Goal: Task Accomplishment & Management: Use online tool/utility

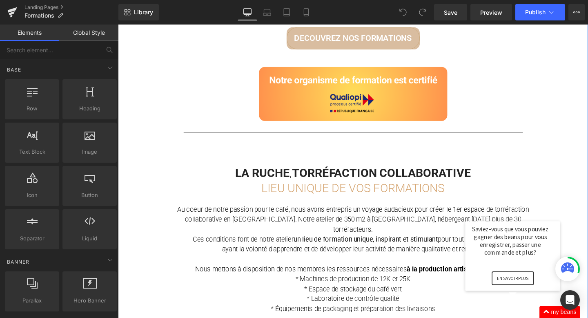
scroll to position [385, 0]
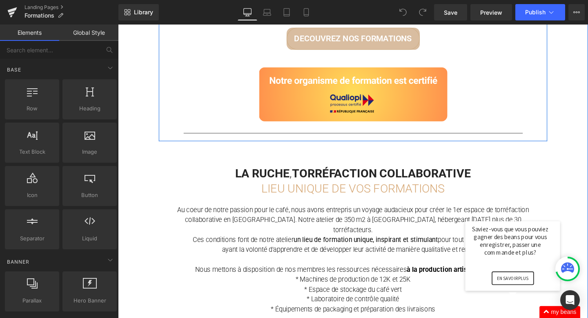
click at [325, 38] on span "DECOUVREZ NOS FORMATIONS" at bounding box center [366, 39] width 124 height 9
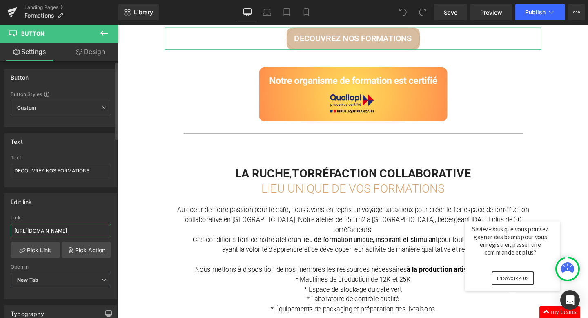
click at [80, 225] on input "[URL][DOMAIN_NAME]" at bounding box center [61, 230] width 100 height 13
type input "[URL][DOMAIN_NAME]"
click at [80, 204] on div "Edit link" at bounding box center [61, 202] width 112 height 16
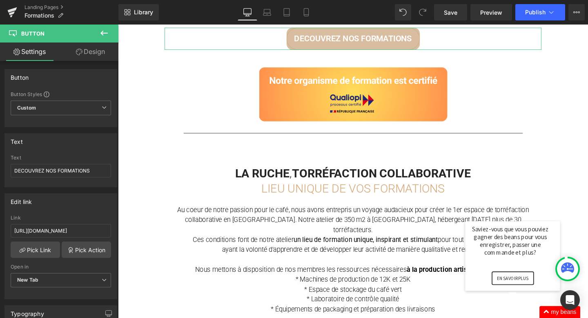
click at [87, 49] on link "Design" at bounding box center [90, 51] width 59 height 18
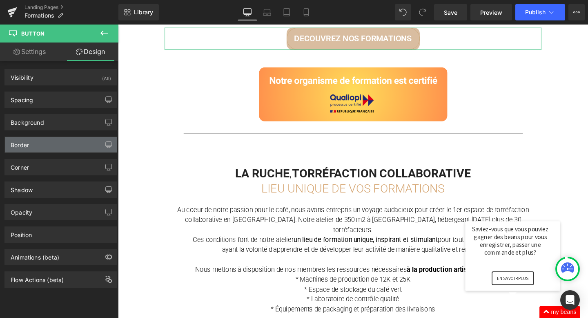
click at [80, 151] on div "Border" at bounding box center [61, 145] width 112 height 16
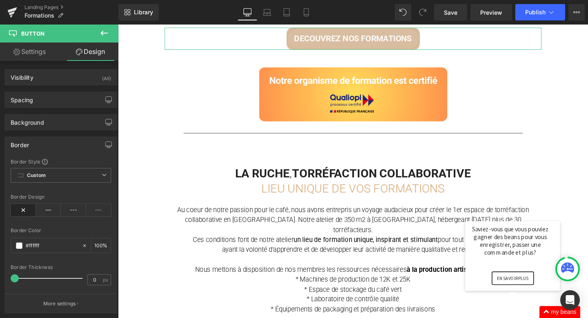
click at [17, 210] on icon at bounding box center [23, 210] width 25 height 12
click at [51, 215] on icon at bounding box center [48, 210] width 25 height 12
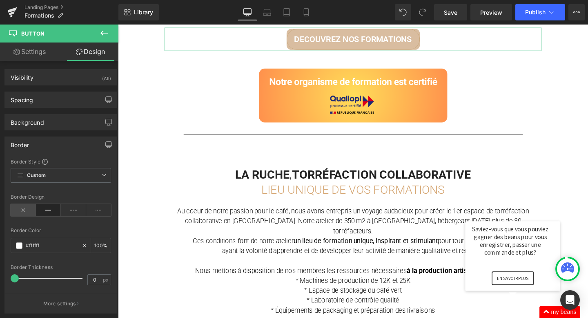
click at [25, 214] on icon at bounding box center [23, 210] width 25 height 12
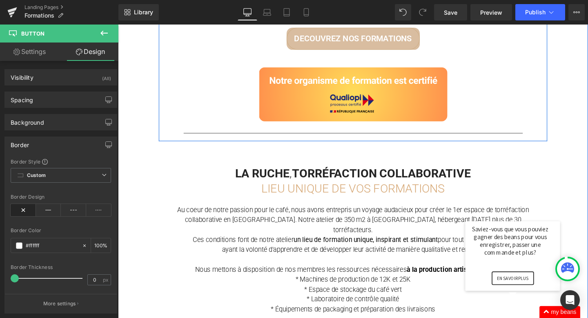
click at [310, 44] on link "DECOUVREZ NOS FORMATIONS" at bounding box center [365, 39] width 140 height 23
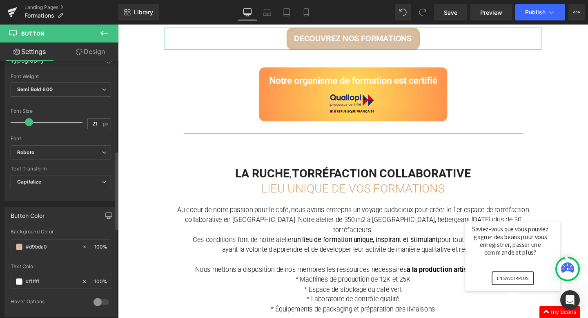
scroll to position [297, 0]
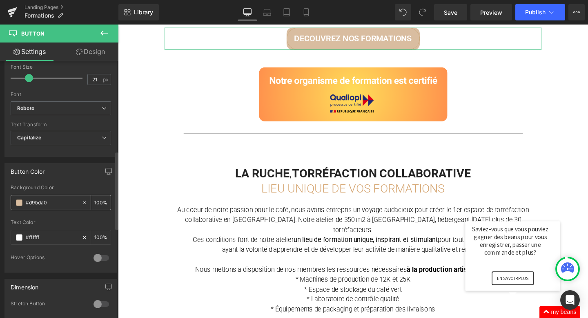
click at [83, 202] on icon at bounding box center [85, 203] width 6 height 6
type input "none"
type input "0"
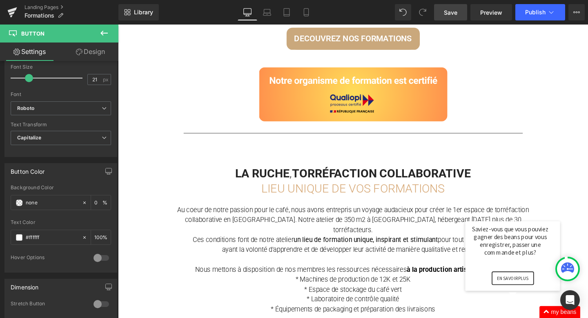
click at [449, 9] on span "Save" at bounding box center [450, 12] width 13 height 9
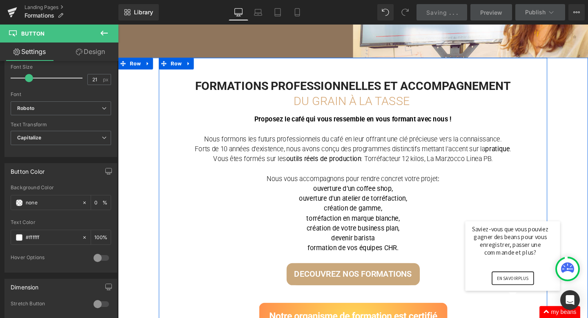
scroll to position [165, 0]
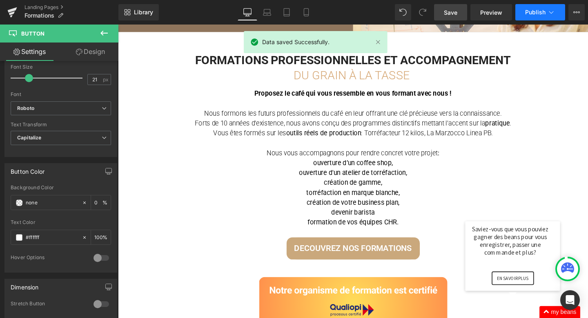
click at [538, 11] on span "Publish" at bounding box center [535, 12] width 20 height 7
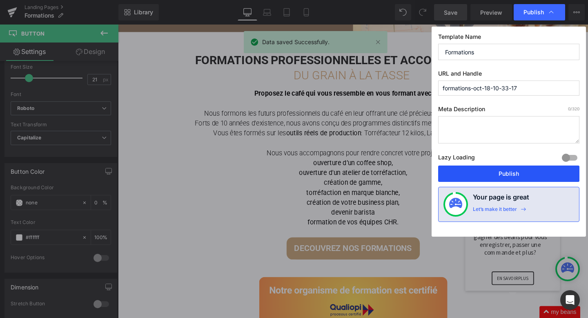
click at [0, 0] on button "Publish" at bounding box center [0, 0] width 0 height 0
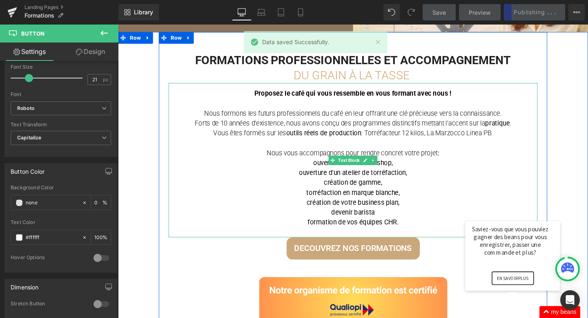
scroll to position [182, 0]
